Goal: Contribute content: Add original content to the website for others to see

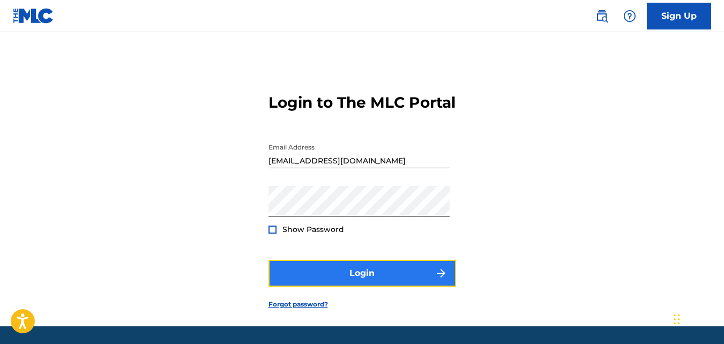
click at [358, 287] on button "Login" at bounding box center [362, 273] width 188 height 27
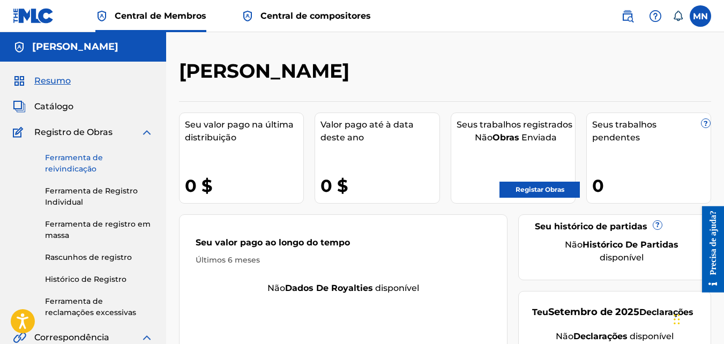
click at [76, 163] on link "Ferramenta de reivindicação" at bounding box center [99, 163] width 108 height 23
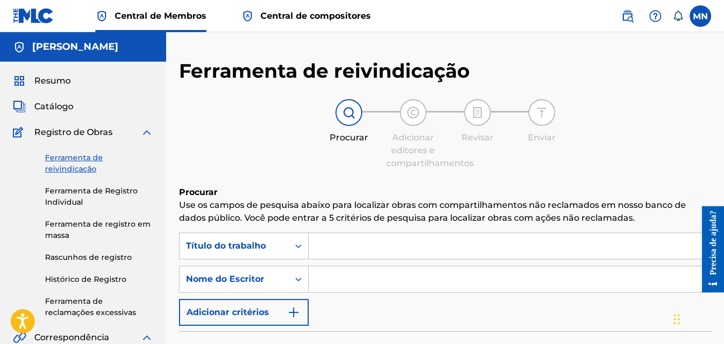
click at [403, 244] on input "Formulário de pesquisa" at bounding box center [510, 246] width 402 height 26
type input "o novinho vamos fuder na onda"
click at [384, 276] on input "Formulário de pesquisa" at bounding box center [510, 279] width 402 height 26
type input "[PERSON_NAME]"
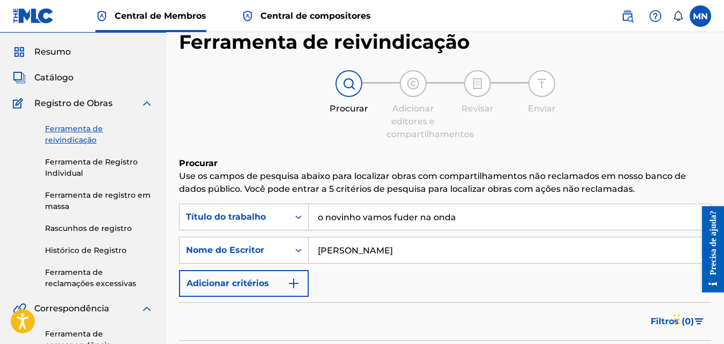
scroll to position [107, 0]
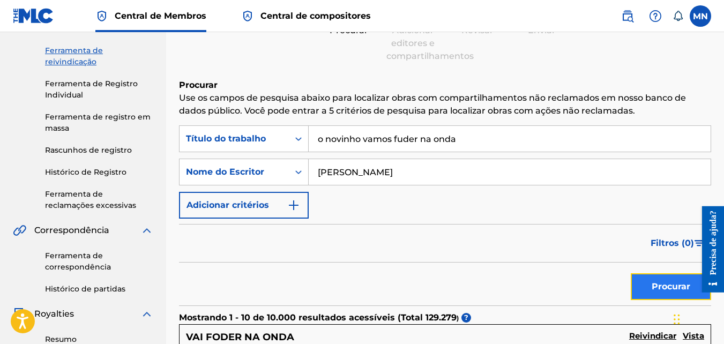
click at [661, 285] on button "Procurar" at bounding box center [671, 286] width 80 height 27
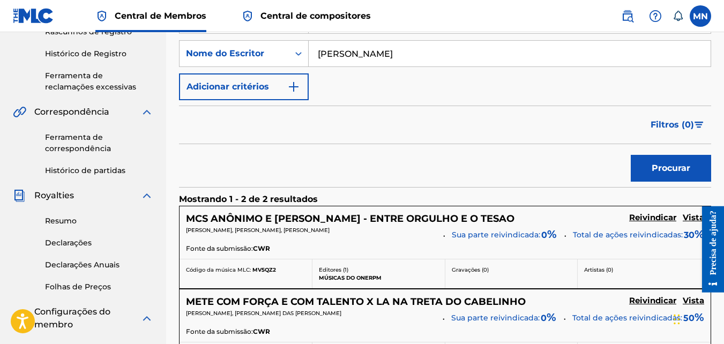
scroll to position [214, 0]
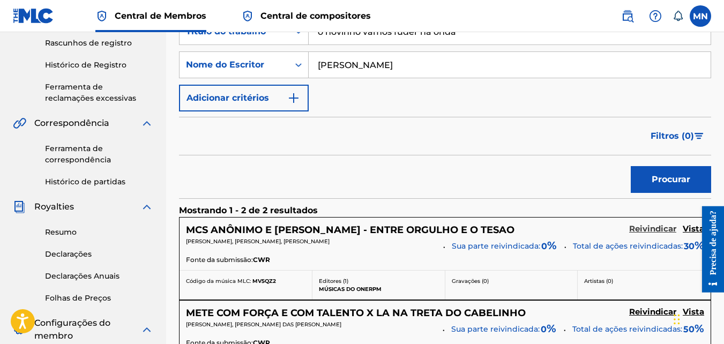
click at [640, 235] on link "Reivindicar" at bounding box center [652, 230] width 47 height 12
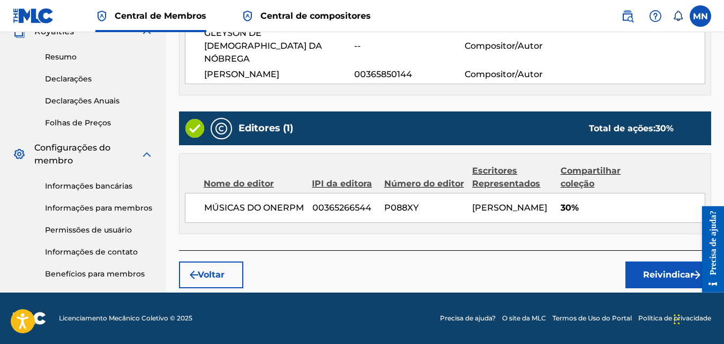
scroll to position [424, 0]
click at [656, 272] on button "Reivindicar" at bounding box center [668, 274] width 86 height 27
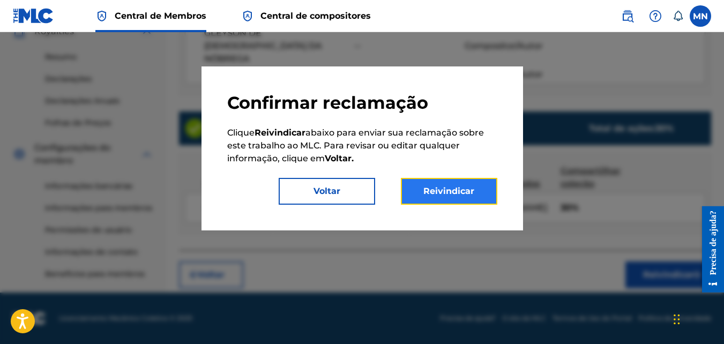
click at [426, 191] on button "Reivindicar" at bounding box center [449, 191] width 96 height 27
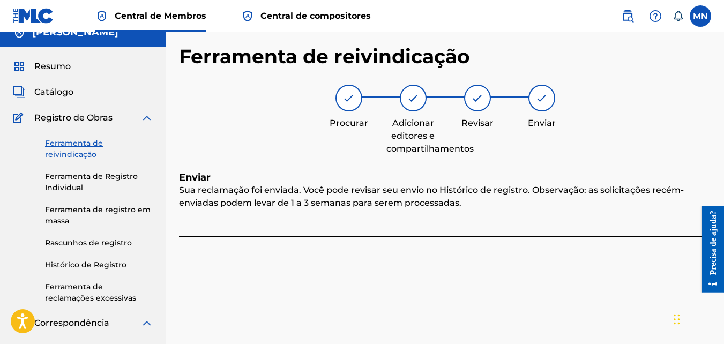
scroll to position [68, 0]
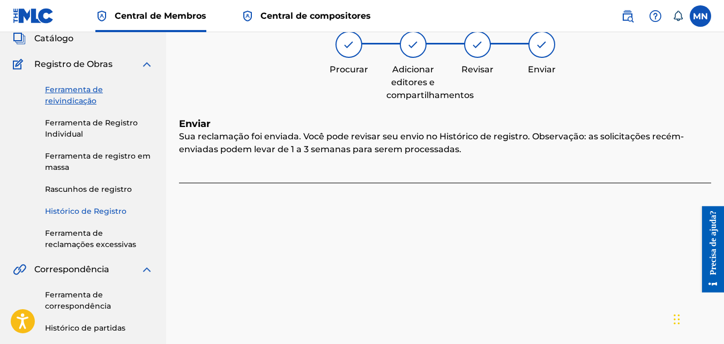
click at [111, 214] on link "Histórico de Registro" at bounding box center [99, 211] width 108 height 11
click at [111, 214] on div "Ferramenta de reivindicação Ferramenta de Registro Individual Ferramenta de reg…" at bounding box center [83, 161] width 140 height 180
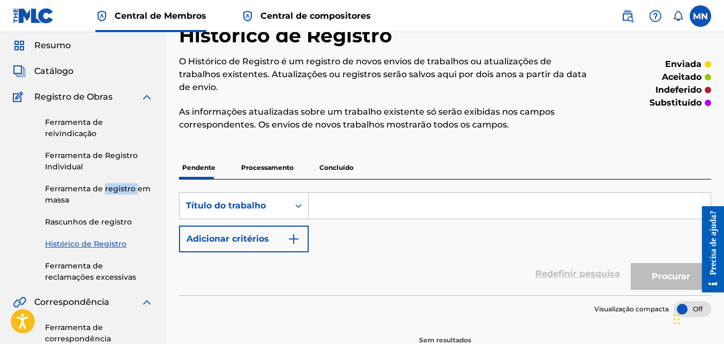
scroll to position [54, 0]
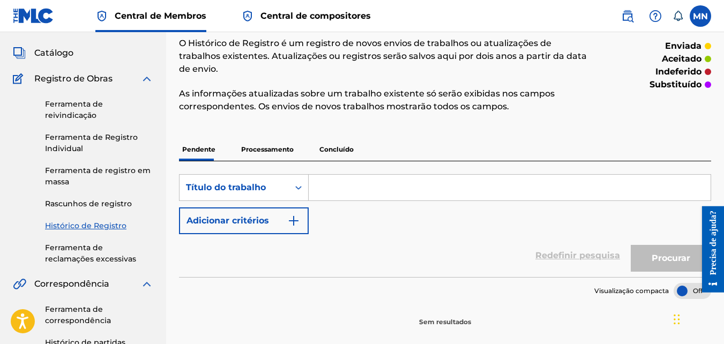
click at [282, 150] on p "Processamento" at bounding box center [267, 149] width 59 height 23
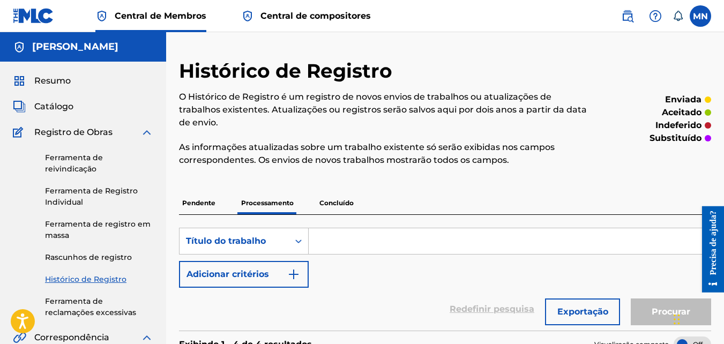
click at [195, 203] on p "Pendente" at bounding box center [199, 203] width 40 height 23
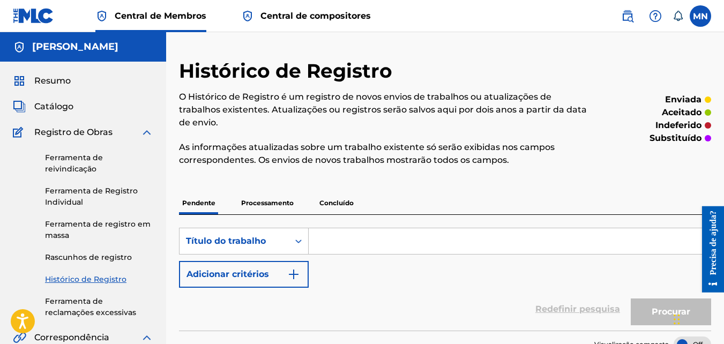
drag, startPoint x: 195, startPoint y: 203, endPoint x: 191, endPoint y: 160, distance: 43.1
click at [191, 160] on p "As informações atualizadas sobre um trabalho existente só serão exibidas nos ca…" at bounding box center [384, 154] width 410 height 26
click at [351, 205] on p "Concluído" at bounding box center [336, 203] width 41 height 23
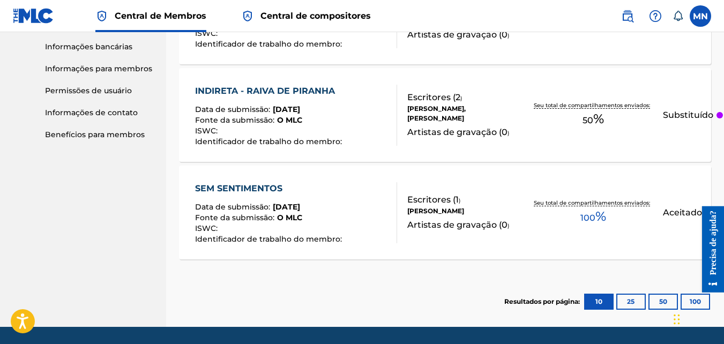
scroll to position [510, 0]
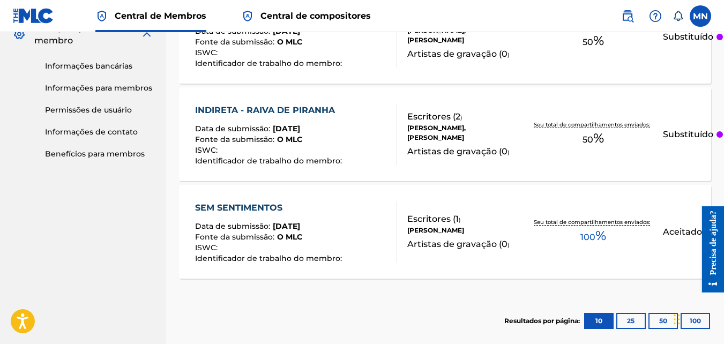
click at [699, 138] on font "Substituído" at bounding box center [688, 134] width 50 height 10
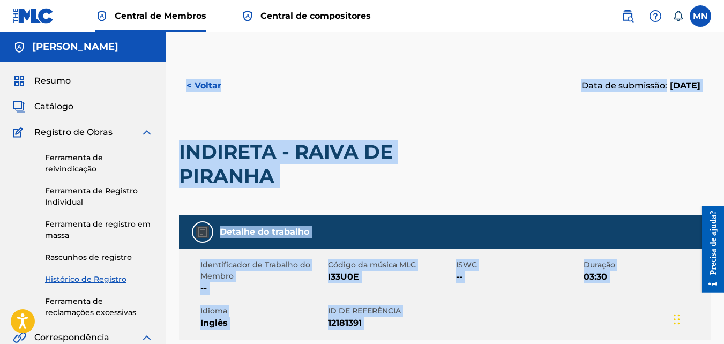
click at [454, 131] on div "INDIRETA - RAIVA DE PIRANHA" at bounding box center [338, 164] width 319 height 102
click at [407, 72] on div "< Voltar Data de submissão: 23 de setembro de 2025" at bounding box center [445, 86] width 532 height 54
click at [407, 72] on div "< Voltar" at bounding box center [312, 85] width 266 height 27
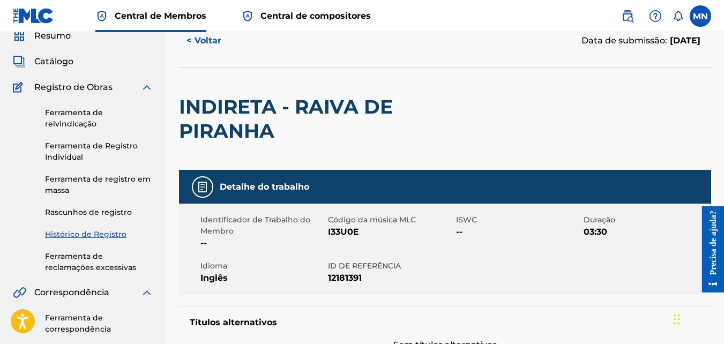
scroll to position [46, 0]
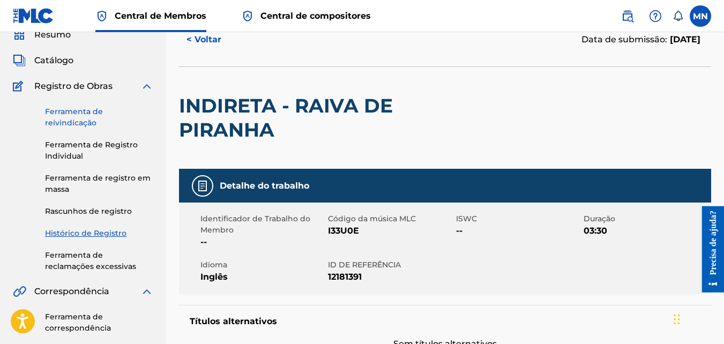
click at [68, 118] on link "Ferramenta de reivindicação" at bounding box center [99, 117] width 108 height 23
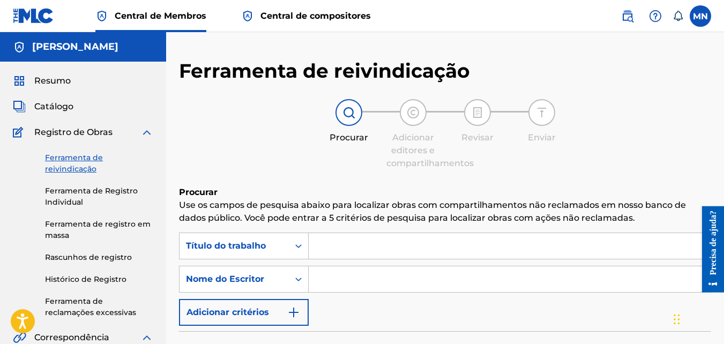
click at [339, 278] on input "Formulário de pesquisa" at bounding box center [510, 279] width 402 height 26
type input "[PERSON_NAME]"
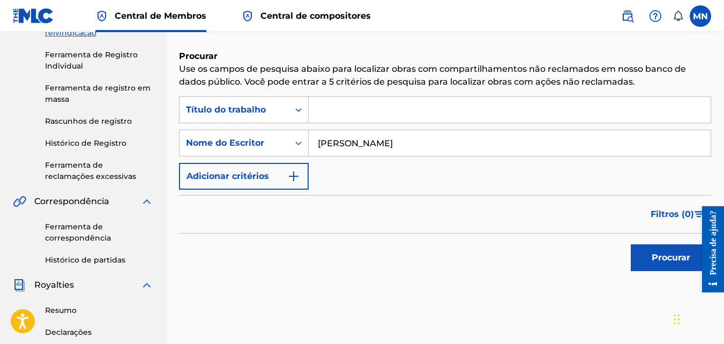
scroll to position [161, 0]
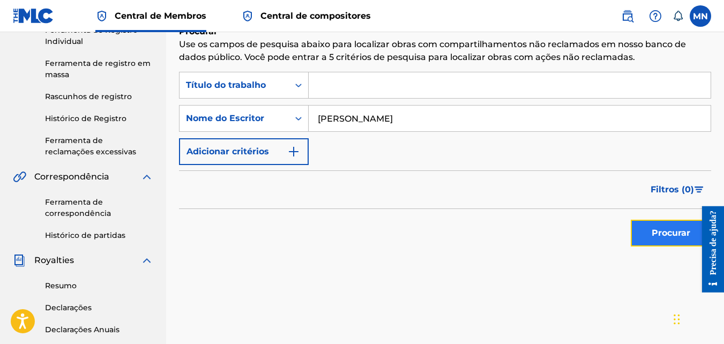
click at [680, 243] on button "Procurar" at bounding box center [671, 233] width 80 height 27
click at [680, 243] on div "Procurar" at bounding box center [668, 230] width 86 height 43
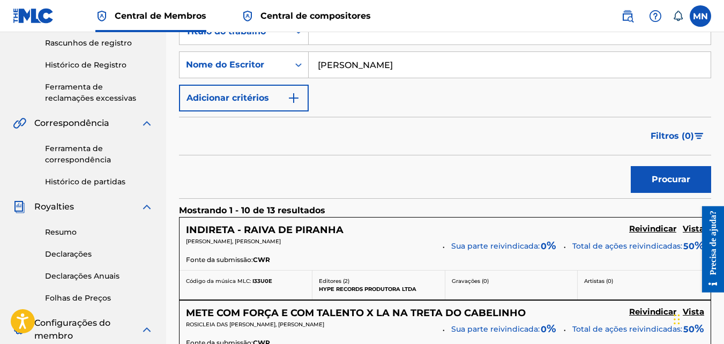
scroll to position [268, 0]
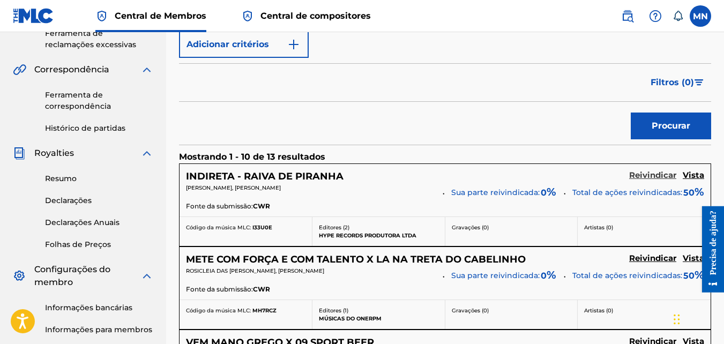
click at [651, 178] on h5 "Reivindicar" at bounding box center [652, 175] width 47 height 10
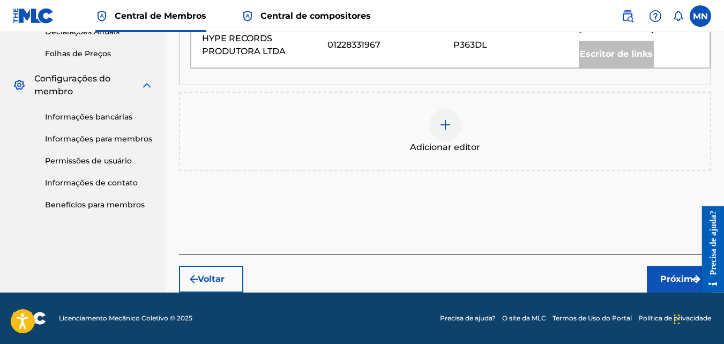
scroll to position [472, 0]
click at [678, 272] on button "Próximo" at bounding box center [679, 279] width 64 height 27
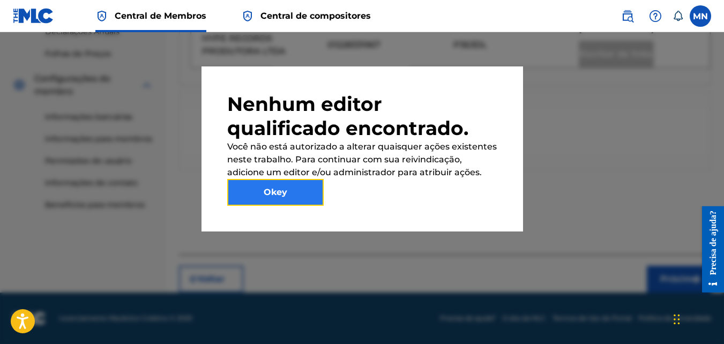
click at [303, 186] on button "Okey" at bounding box center [275, 192] width 96 height 27
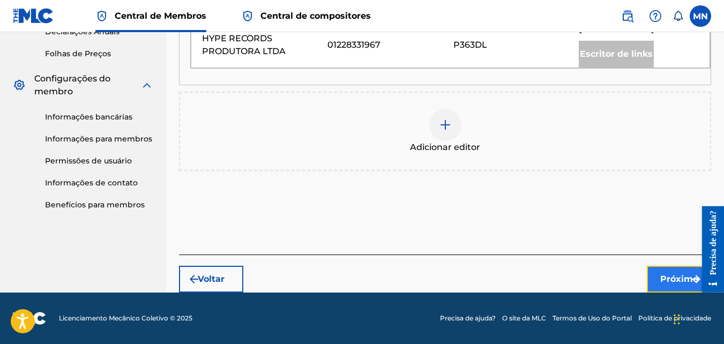
click at [660, 287] on button "Próximo" at bounding box center [679, 279] width 64 height 27
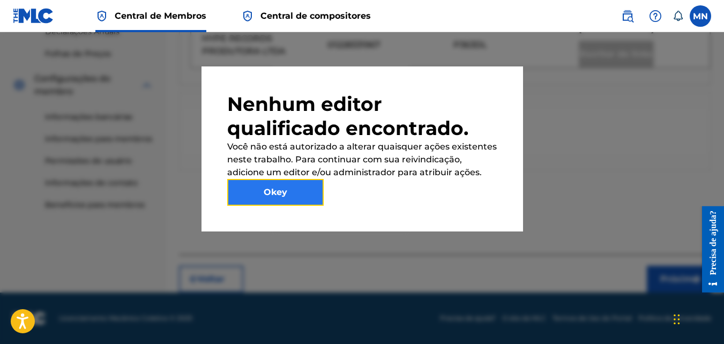
click at [304, 199] on button "Okey" at bounding box center [275, 192] width 96 height 27
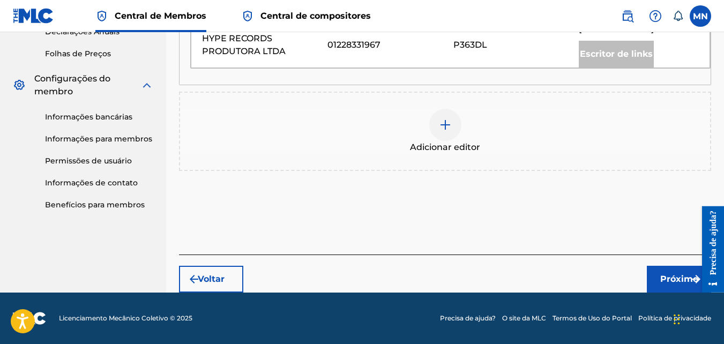
click at [452, 123] on div at bounding box center [445, 125] width 32 height 32
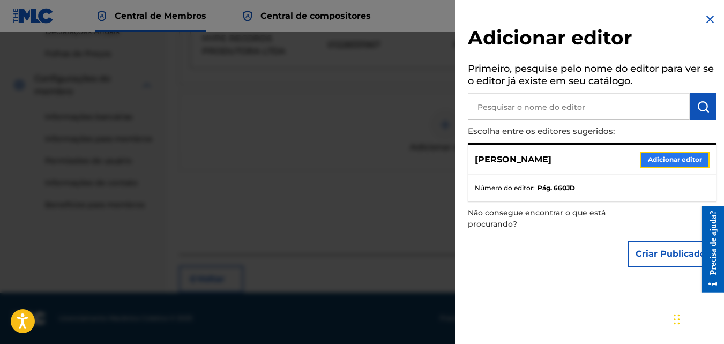
click at [648, 165] on button "Adicionar editor" at bounding box center [674, 160] width 69 height 16
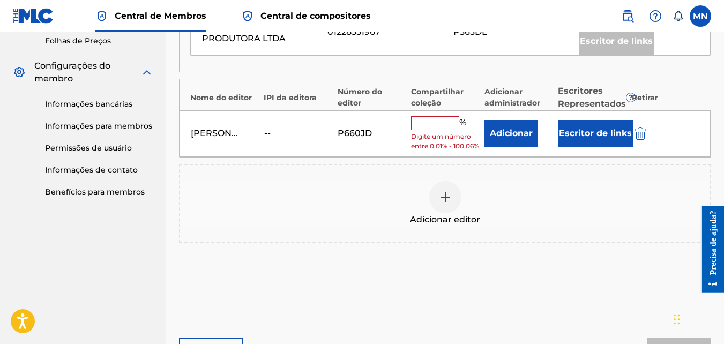
click at [447, 130] on input "text" at bounding box center [435, 123] width 48 height 14
type input "50"
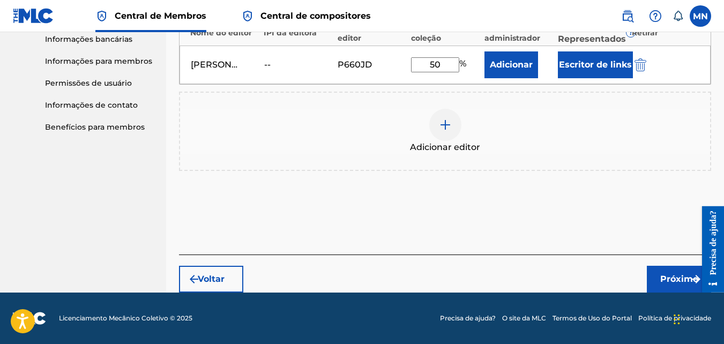
scroll to position [549, 0]
click at [662, 265] on div "Voltar Próximo" at bounding box center [445, 274] width 532 height 38
click at [665, 271] on button "Próximo" at bounding box center [679, 279] width 64 height 27
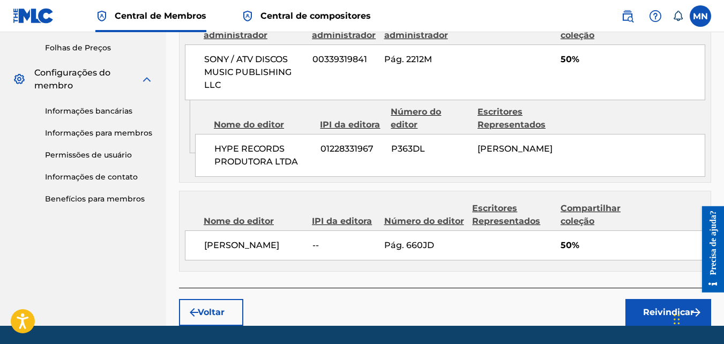
scroll to position [477, 0]
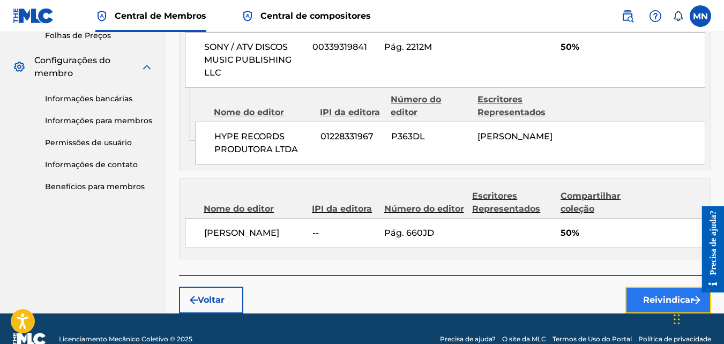
click at [663, 304] on button "Reivindicar" at bounding box center [668, 300] width 86 height 27
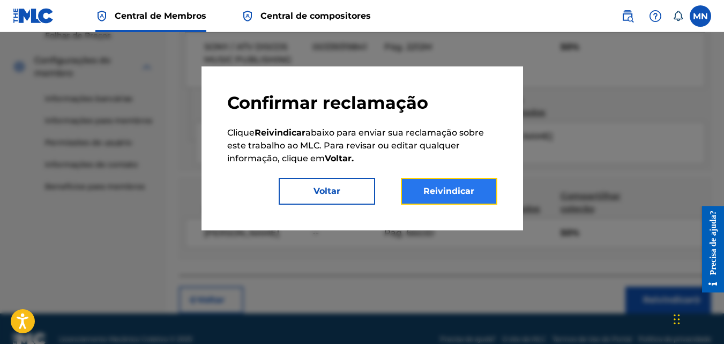
click at [464, 196] on button "Reivindicar" at bounding box center [449, 191] width 96 height 27
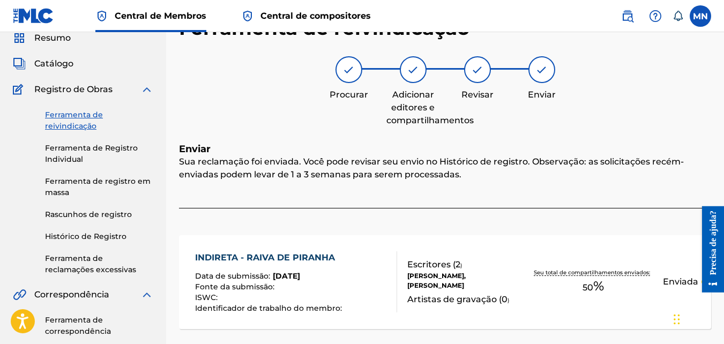
scroll to position [14, 0]
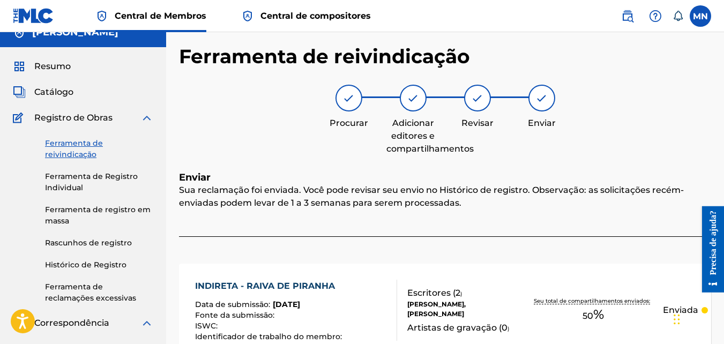
click at [73, 143] on link "Ferramenta de reivindicação" at bounding box center [99, 149] width 108 height 23
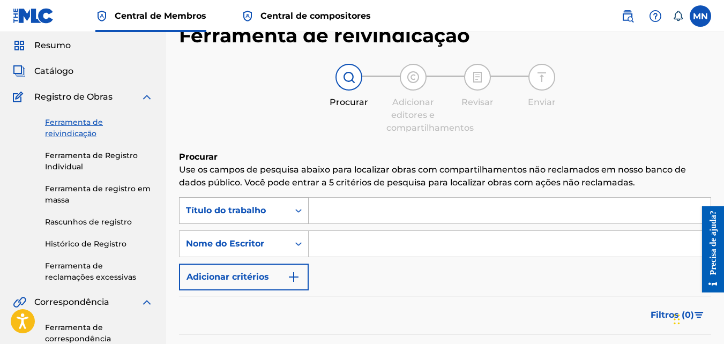
scroll to position [54, 0]
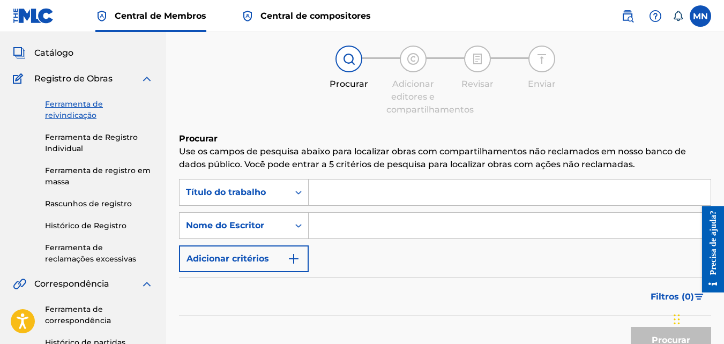
click at [330, 189] on input "Formulário de pesquisa" at bounding box center [510, 193] width 402 height 26
click at [345, 197] on input "Formulário de pesquisa" at bounding box center [510, 193] width 402 height 26
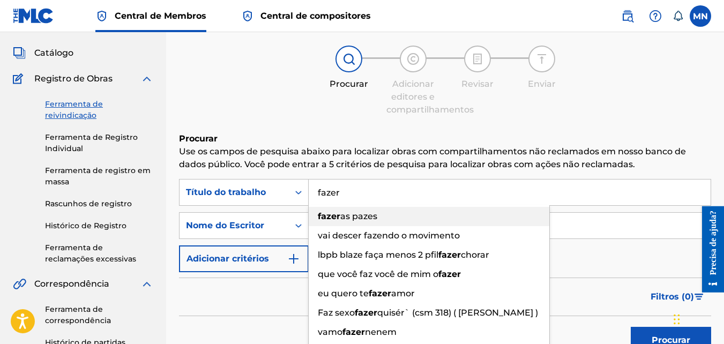
type input "fazer"
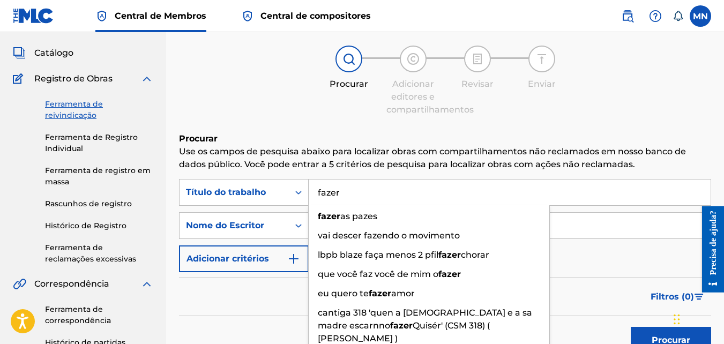
scroll to position [27, 0]
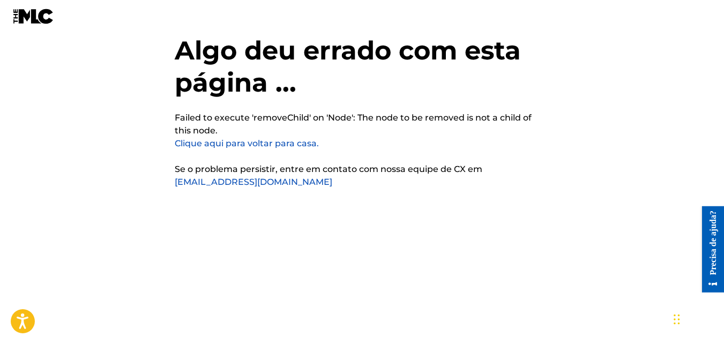
click at [300, 146] on link "Clique aqui para voltar para casa." at bounding box center [247, 143] width 144 height 10
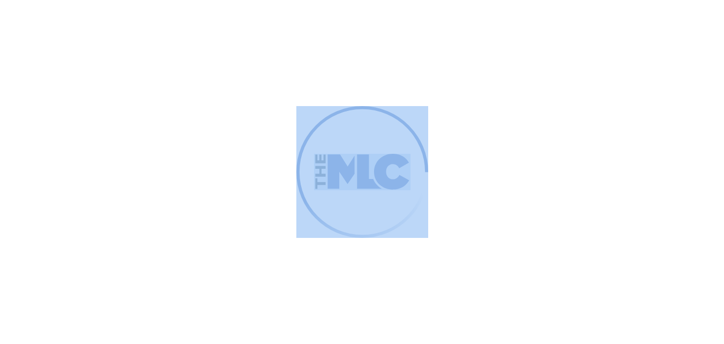
click at [300, 143] on div at bounding box center [362, 172] width 132 height 132
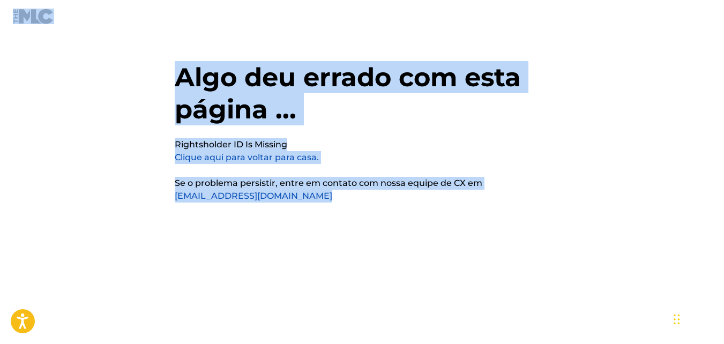
drag, startPoint x: 0, startPoint y: 0, endPoint x: 365, endPoint y: 139, distance: 391.1
click at [365, 139] on div "Algo deu errado com esta página ... Rightsholder ID Is Missing Clique aqui para…" at bounding box center [362, 151] width 375 height 248
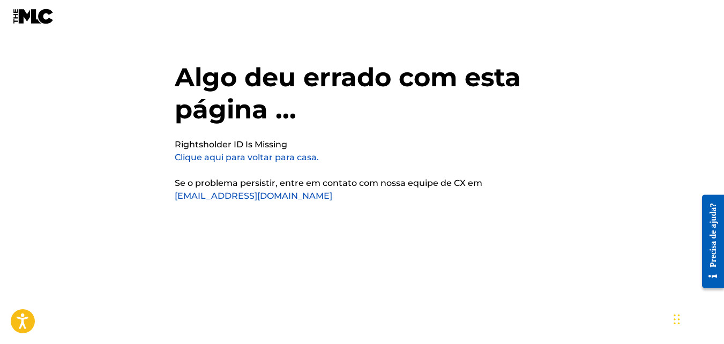
click at [305, 158] on link "Clique aqui para voltar para casa." at bounding box center [247, 157] width 144 height 10
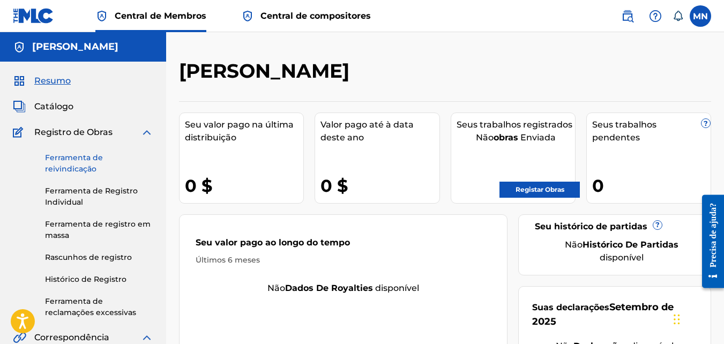
click at [68, 162] on link "Ferramenta de reivindicação" at bounding box center [99, 163] width 108 height 23
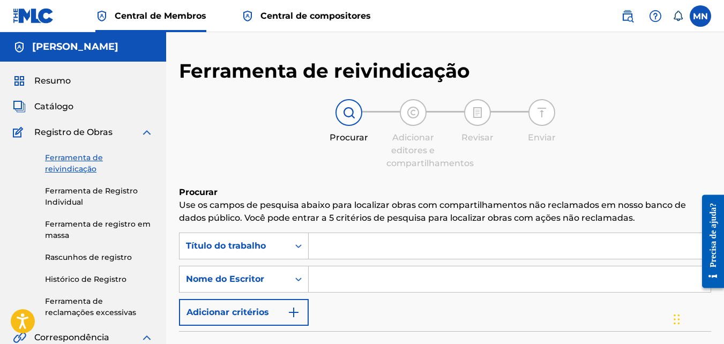
click at [336, 240] on input "Formulário de pesquisa" at bounding box center [510, 246] width 402 height 26
type input "fazer macete"
click at [371, 270] on input "Formulário de pesquisa" at bounding box center [510, 279] width 402 height 26
type input "[PERSON_NAME]"
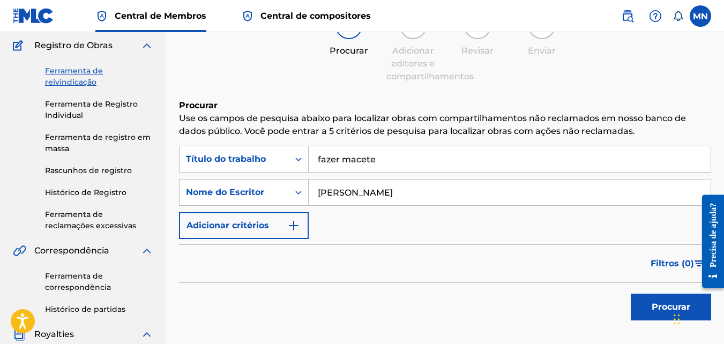
scroll to position [93, 0]
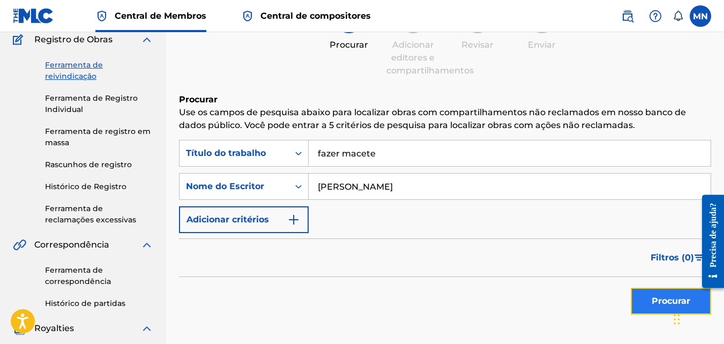
click at [660, 294] on button "Procurar" at bounding box center [671, 301] width 80 height 27
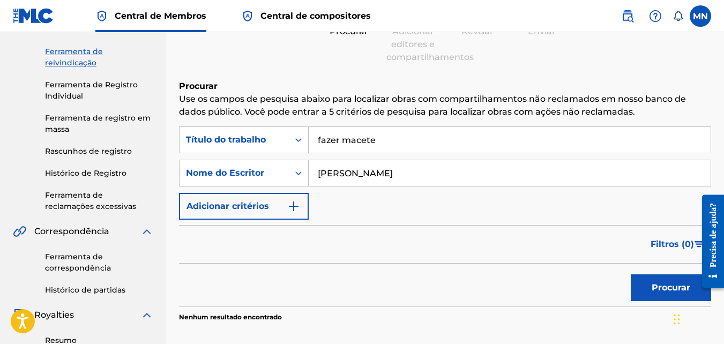
scroll to position [42, 0]
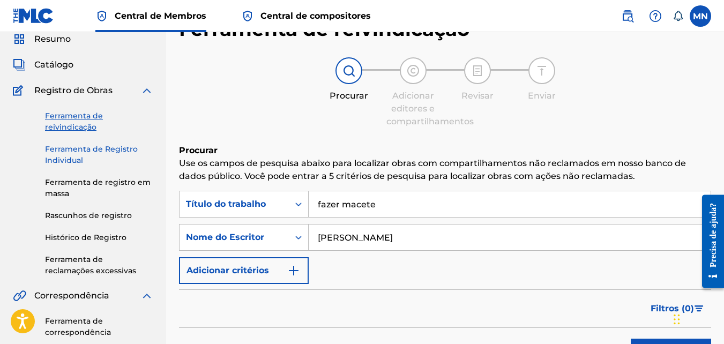
click at [89, 153] on link "Ferramenta de Registro Individual" at bounding box center [99, 155] width 108 height 23
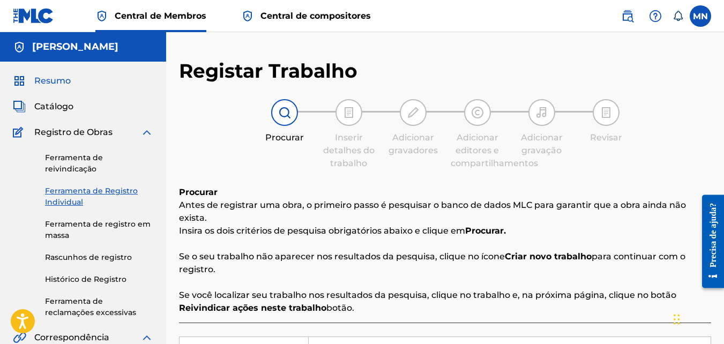
click at [47, 80] on span "Resumo" at bounding box center [52, 80] width 36 height 13
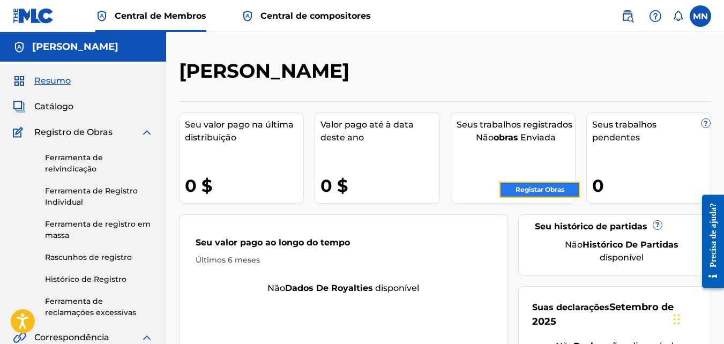
click at [517, 190] on link "Registar Obras" at bounding box center [539, 190] width 80 height 16
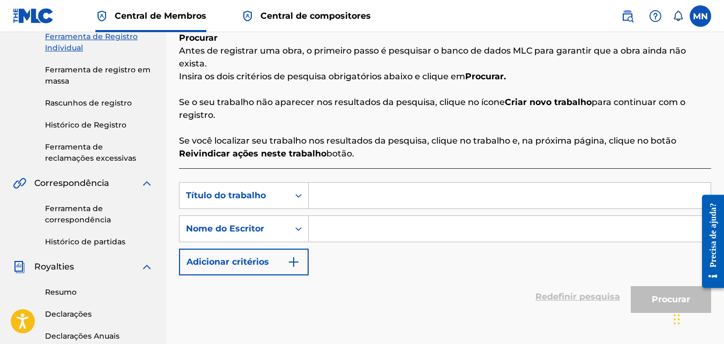
scroll to position [156, 0]
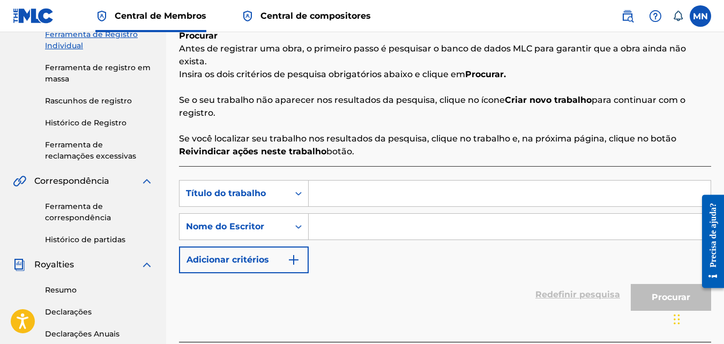
click at [567, 201] on input "Formulário de pesquisa" at bounding box center [510, 194] width 402 height 26
type input "d"
type input "fazer macete"
click at [546, 219] on input "Formulário de pesquisa" at bounding box center [510, 227] width 402 height 26
click at [541, 222] on input "Formulário de pesquisa" at bounding box center [510, 227] width 402 height 26
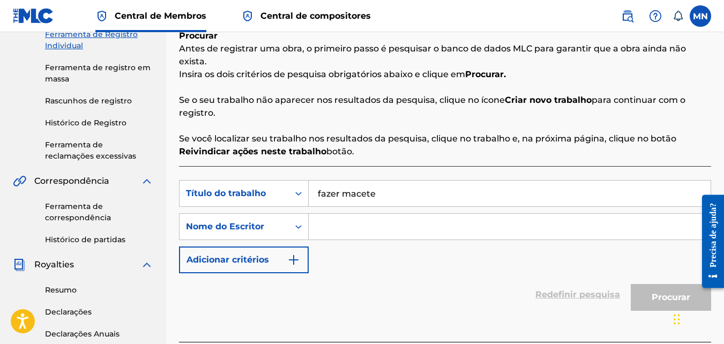
click at [533, 226] on input "Formulário de pesquisa" at bounding box center [510, 227] width 402 height 26
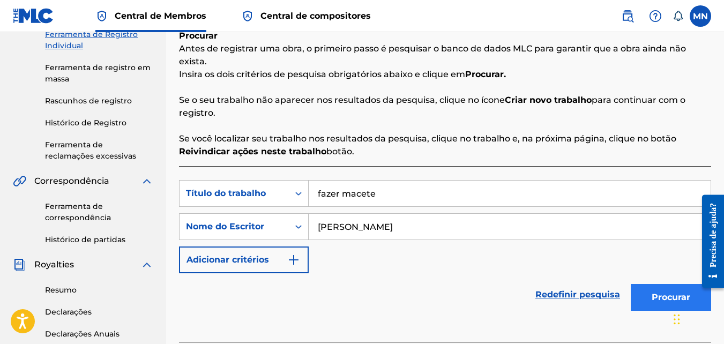
type input "[PERSON_NAME]"
click at [666, 298] on button "Procurar" at bounding box center [671, 297] width 80 height 27
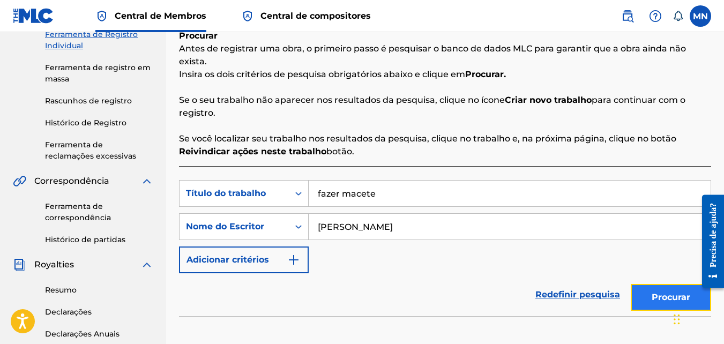
click at [667, 298] on button "Procurar" at bounding box center [671, 297] width 80 height 27
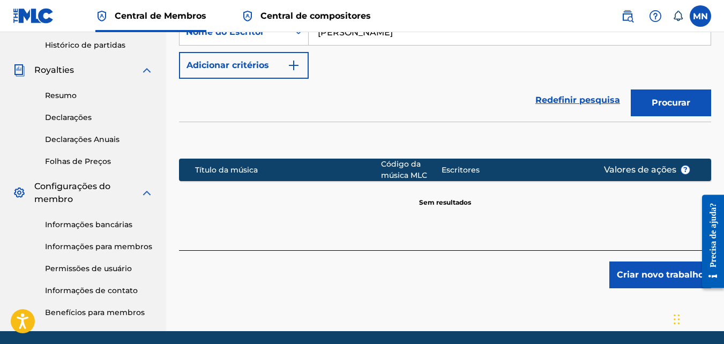
drag, startPoint x: 724, startPoint y: 164, endPoint x: 21, endPoint y: 71, distance: 709.2
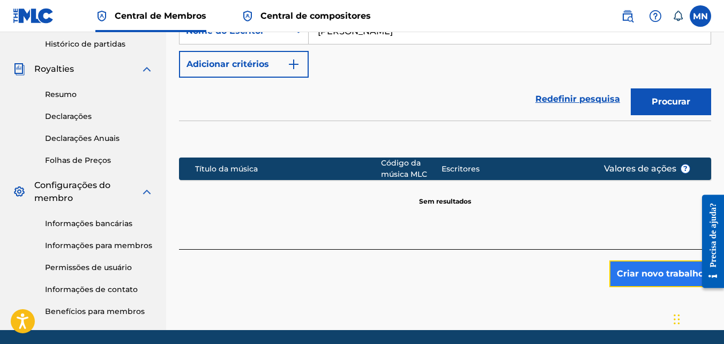
click at [674, 270] on button "Criar novo trabalho" at bounding box center [660, 273] width 102 height 27
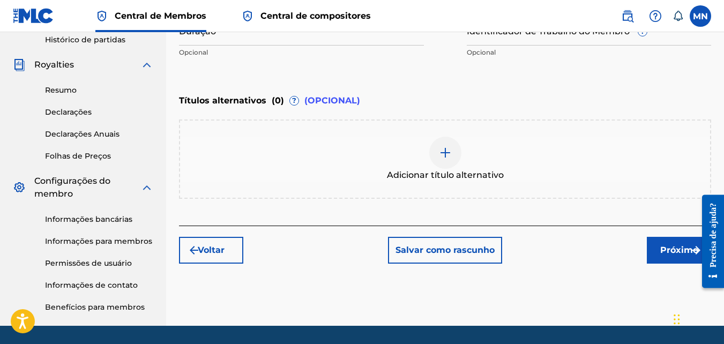
scroll to position [357, 0]
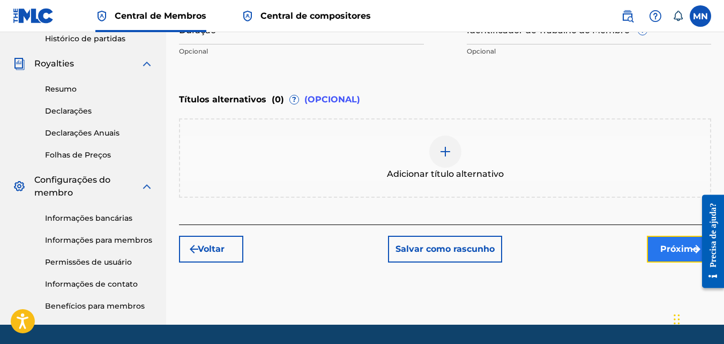
click at [662, 240] on button "Próximo" at bounding box center [679, 249] width 64 height 27
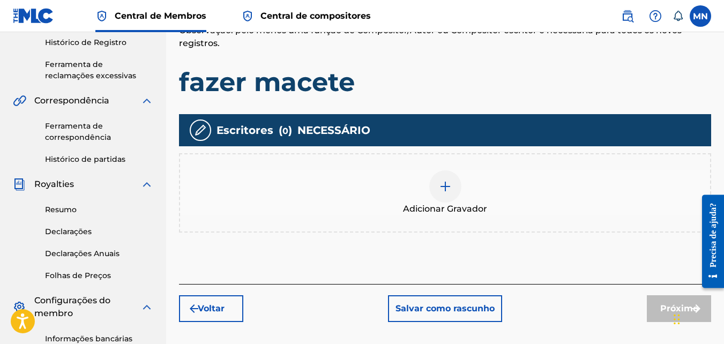
scroll to position [239, 0]
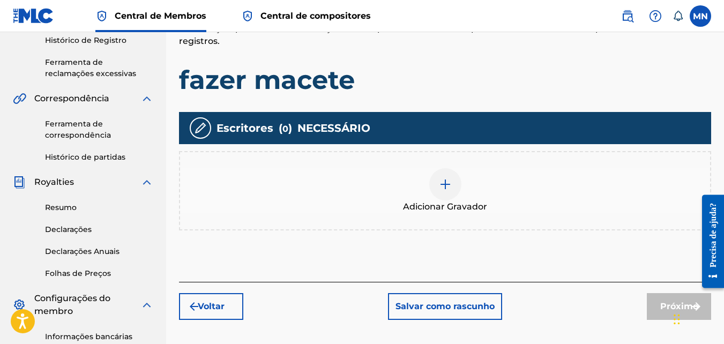
drag, startPoint x: 724, startPoint y: 152, endPoint x: 9, endPoint y: 56, distance: 721.2
click at [443, 184] on img at bounding box center [445, 184] width 13 height 13
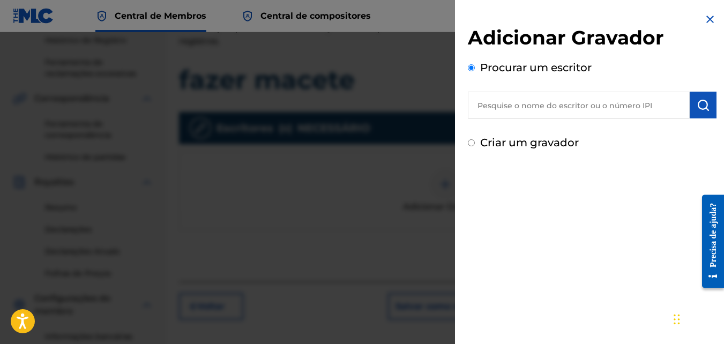
click at [526, 98] on input "text" at bounding box center [579, 105] width 222 height 27
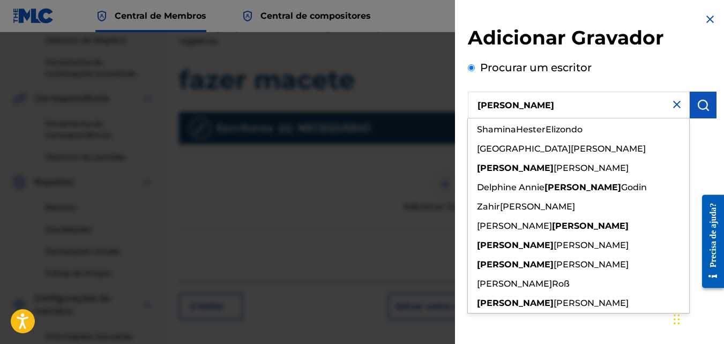
type input "[PERSON_NAME]"
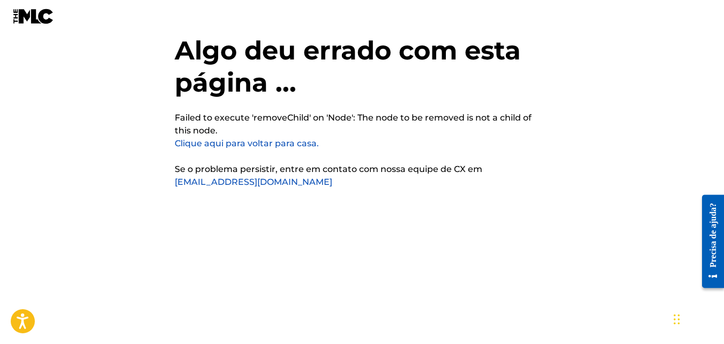
click at [304, 147] on link "Clique aqui para voltar para casa." at bounding box center [247, 143] width 144 height 10
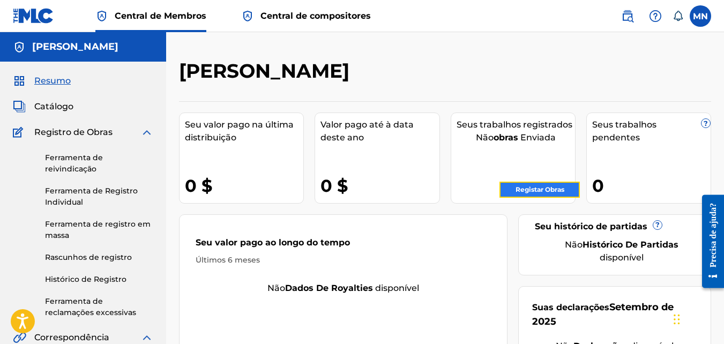
click at [536, 184] on link "Registar Obras" at bounding box center [539, 190] width 80 height 16
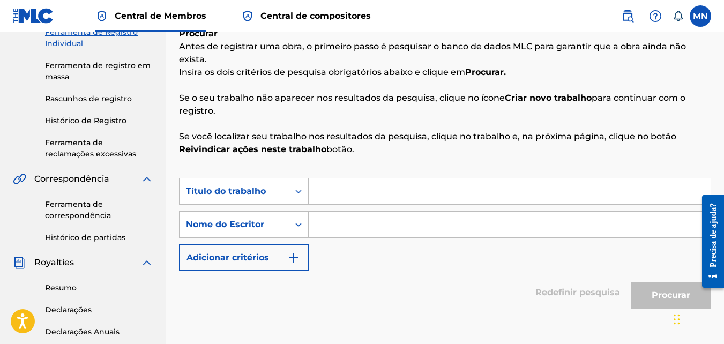
scroll to position [161, 0]
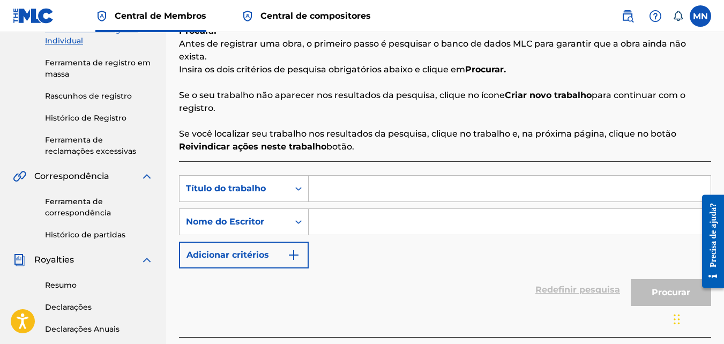
drag, startPoint x: 726, startPoint y: 126, endPoint x: 21, endPoint y: 16, distance: 713.7
click at [596, 192] on input "Formulário de pesquisa" at bounding box center [510, 189] width 402 height 26
type input "fazer macete"
click at [578, 226] on input "Formulário de pesquisa" at bounding box center [510, 222] width 402 height 26
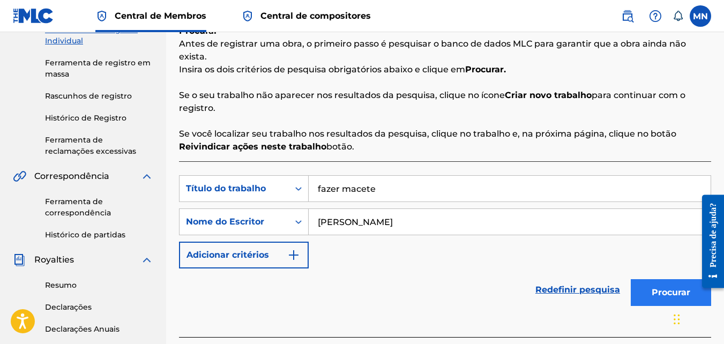
type input "[PERSON_NAME]"
click at [662, 294] on button "Procurar" at bounding box center [671, 292] width 80 height 27
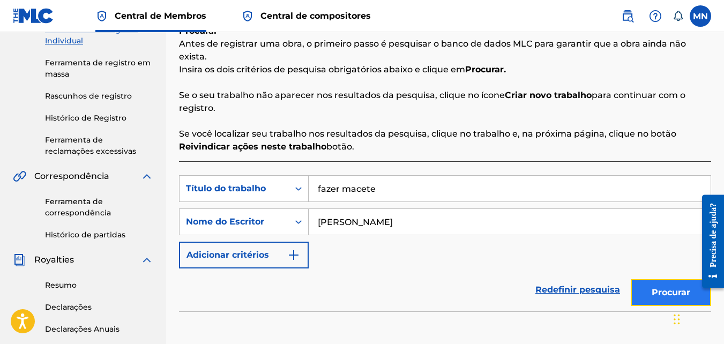
click at [660, 295] on button "Procurar" at bounding box center [671, 292] width 80 height 27
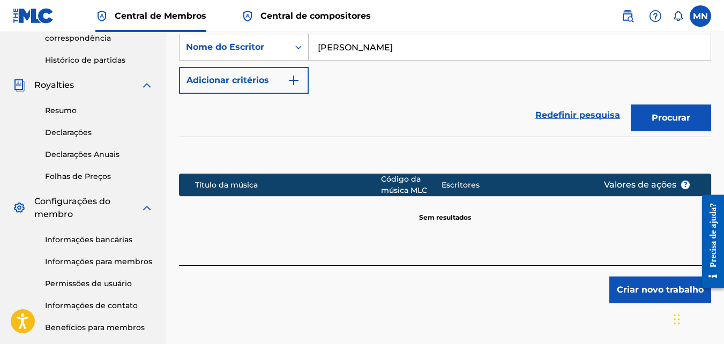
scroll to position [340, 0]
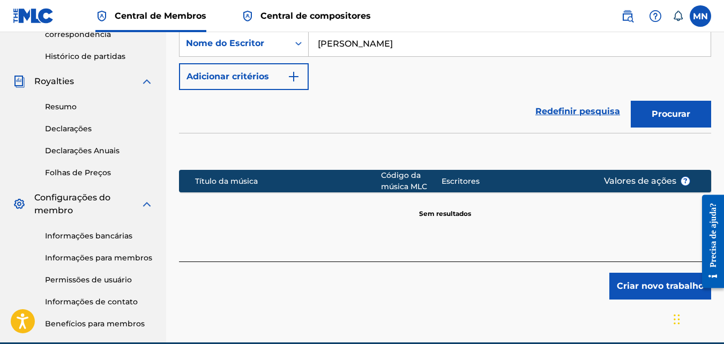
drag, startPoint x: 725, startPoint y: 155, endPoint x: 17, endPoint y: 53, distance: 715.7
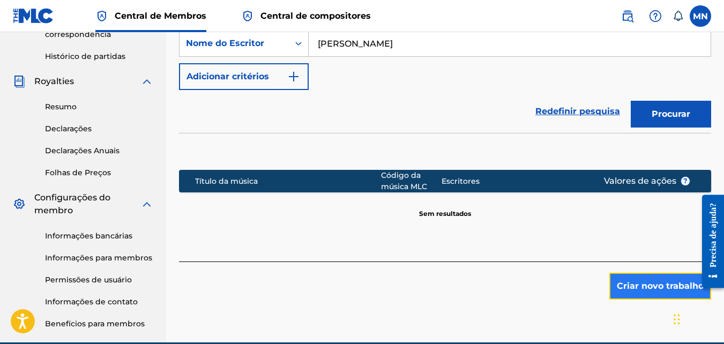
click at [660, 290] on button "Criar novo trabalho" at bounding box center [660, 286] width 102 height 27
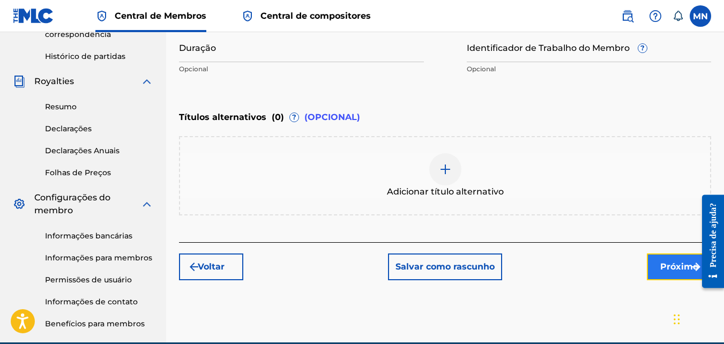
click at [663, 267] on font "Próximo" at bounding box center [679, 266] width 38 height 13
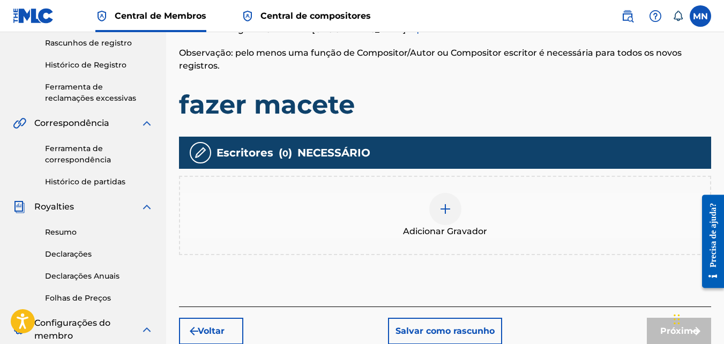
scroll to position [224, 0]
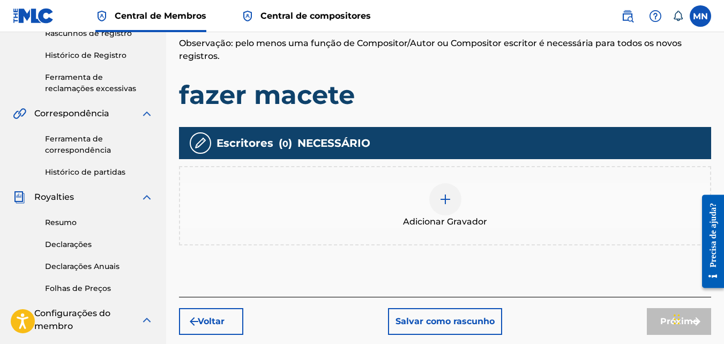
click at [434, 198] on div at bounding box center [445, 199] width 32 height 32
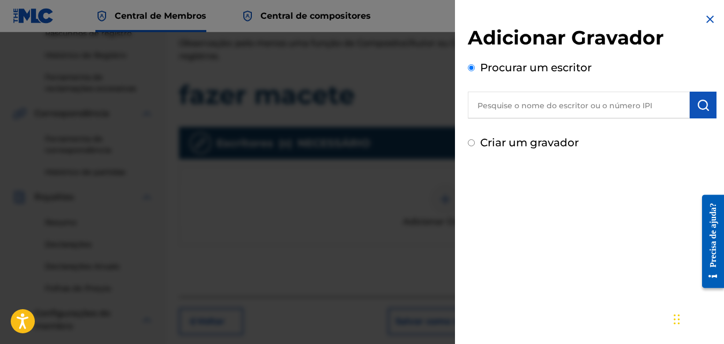
click at [519, 101] on input "text" at bounding box center [579, 105] width 222 height 27
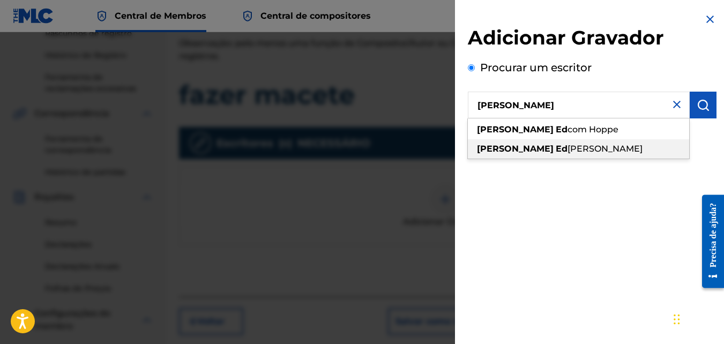
click at [567, 145] on span "[PERSON_NAME]" at bounding box center [604, 149] width 75 height 10
type input "[PERSON_NAME]"
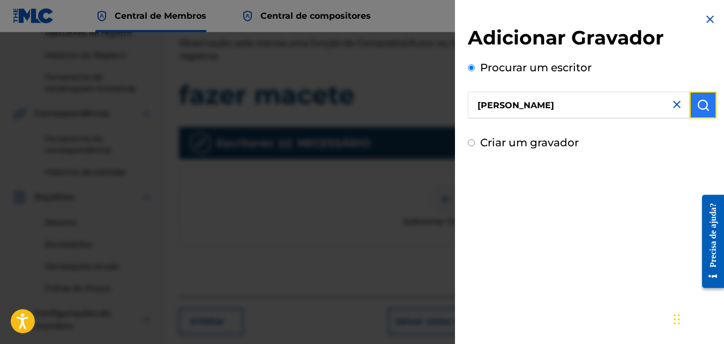
click at [700, 96] on button "submit" at bounding box center [703, 105] width 27 height 27
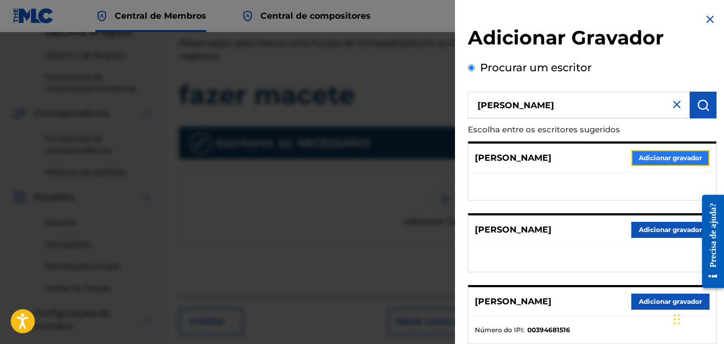
click at [649, 163] on button "Adicionar gravador" at bounding box center [670, 158] width 78 height 16
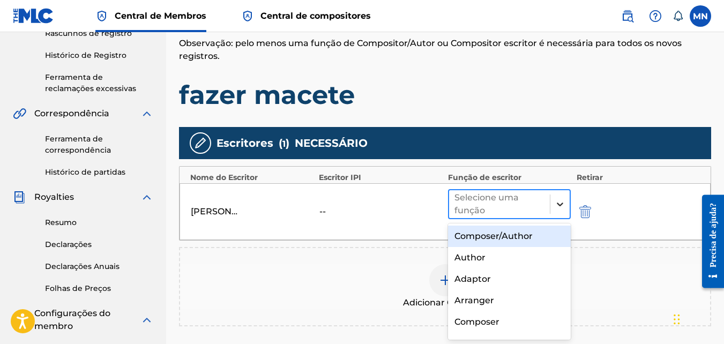
click at [562, 197] on div at bounding box center [559, 204] width 19 height 19
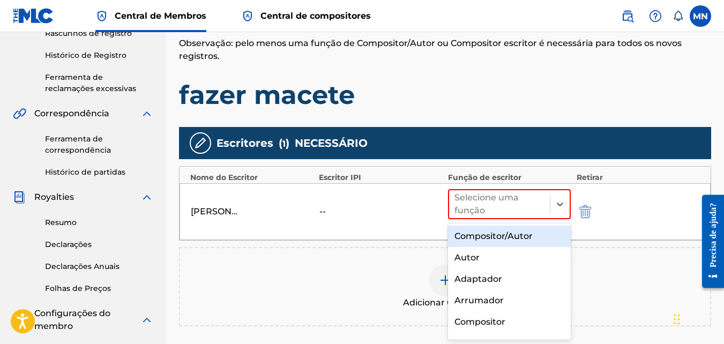
click at [528, 236] on div "Compositor/Autor" at bounding box center [509, 236] width 123 height 21
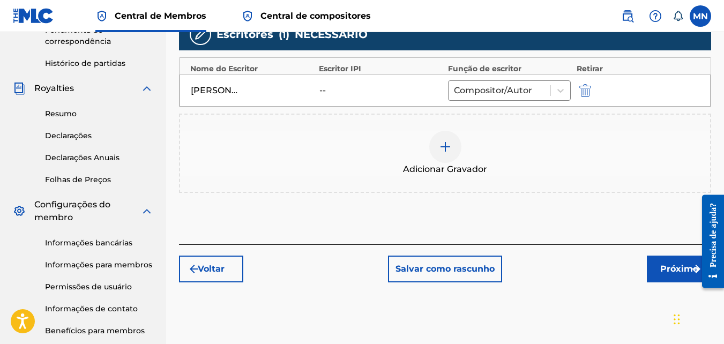
scroll to position [334, 0]
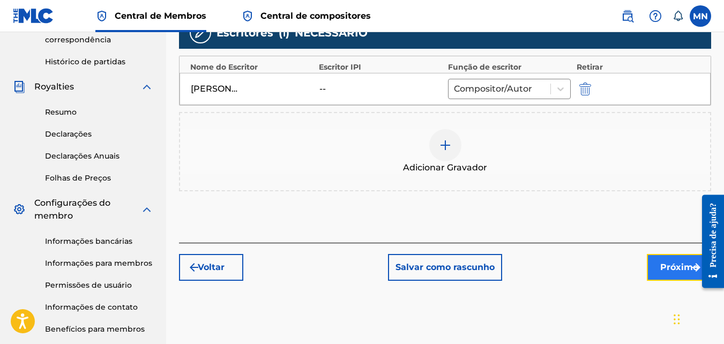
click at [671, 263] on font "Próximo" at bounding box center [679, 267] width 38 height 13
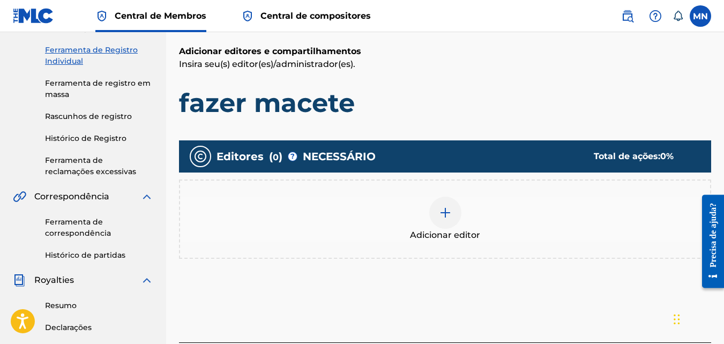
scroll to position [141, 0]
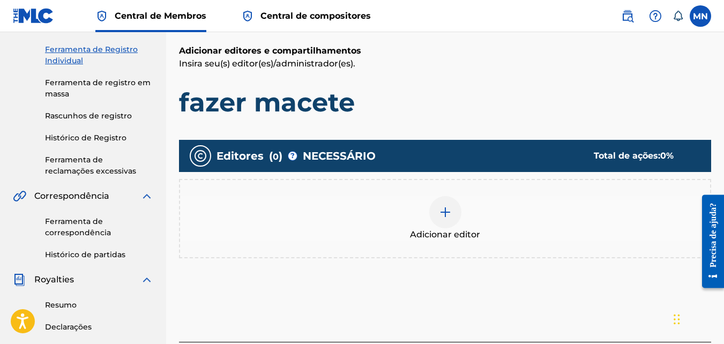
click at [437, 210] on div at bounding box center [445, 212] width 32 height 32
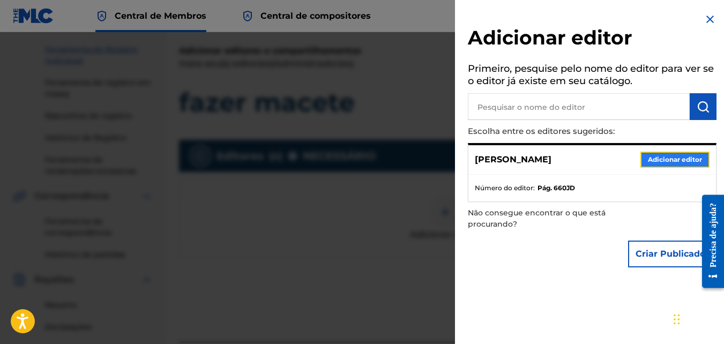
click at [667, 154] on button "Adicionar editor" at bounding box center [674, 160] width 69 height 16
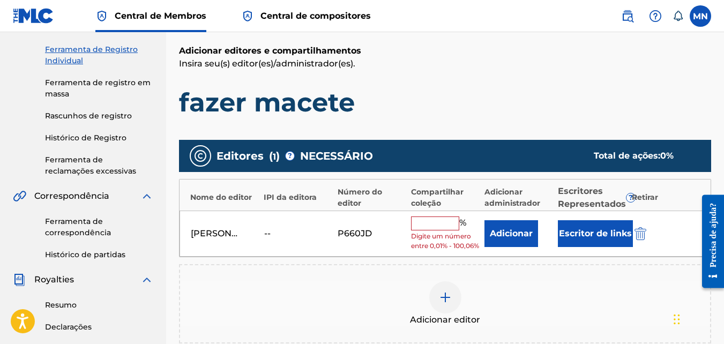
click at [444, 220] on input "text" at bounding box center [435, 223] width 48 height 14
type input "100"
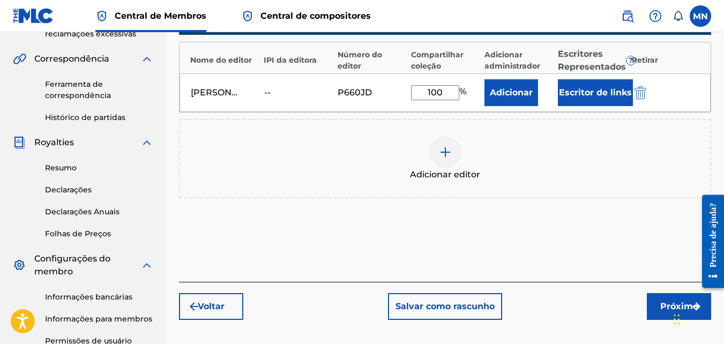
drag, startPoint x: 726, startPoint y: 139, endPoint x: 17, endPoint y: 19, distance: 718.9
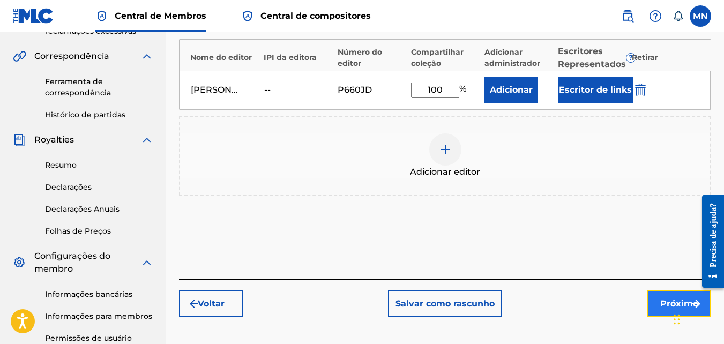
click at [664, 296] on button "Próximo" at bounding box center [679, 303] width 64 height 27
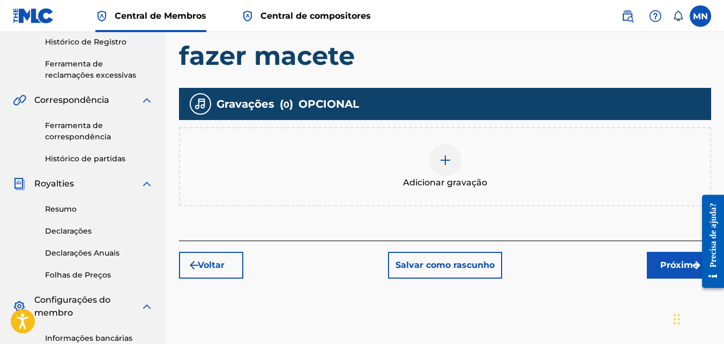
scroll to position [239, 0]
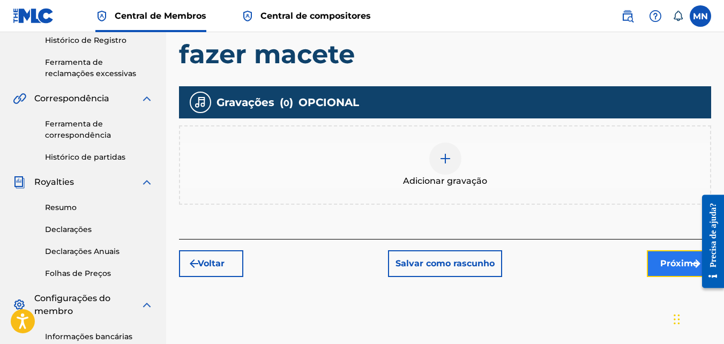
click at [666, 270] on font "Próximo" at bounding box center [679, 263] width 38 height 13
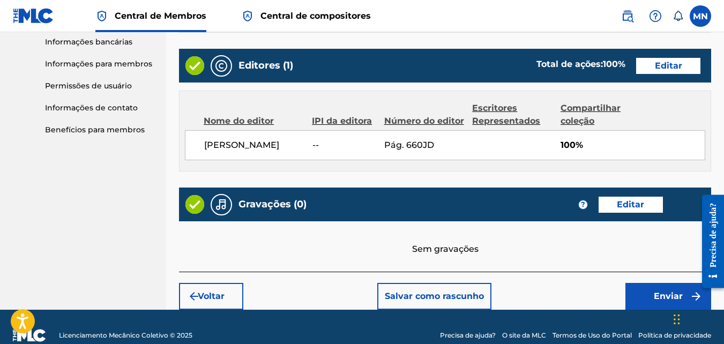
scroll to position [547, 0]
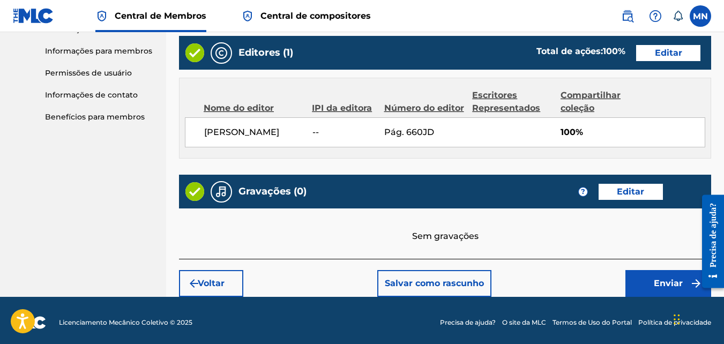
drag, startPoint x: 727, startPoint y: 178, endPoint x: 29, endPoint y: 45, distance: 710.2
click at [654, 283] on font "Enviar" at bounding box center [668, 283] width 29 height 13
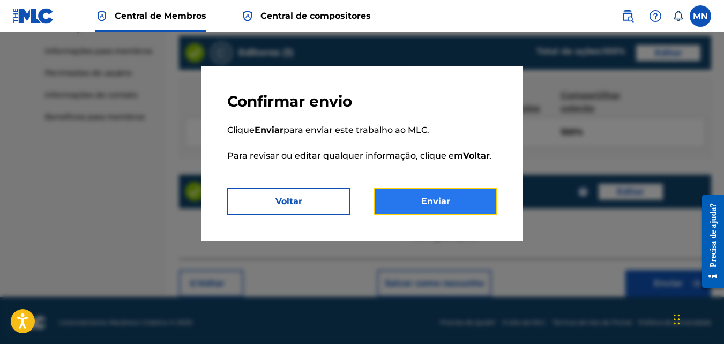
click at [434, 203] on button "Enviar" at bounding box center [435, 201] width 123 height 27
